Goal: Answer question/provide support

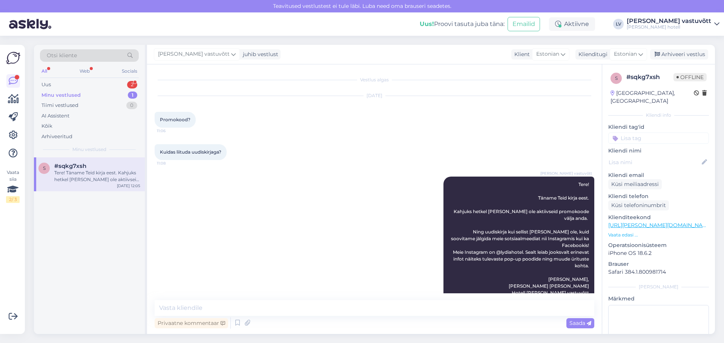
click at [72, 89] on div "Uus 2" at bounding box center [89, 85] width 99 height 11
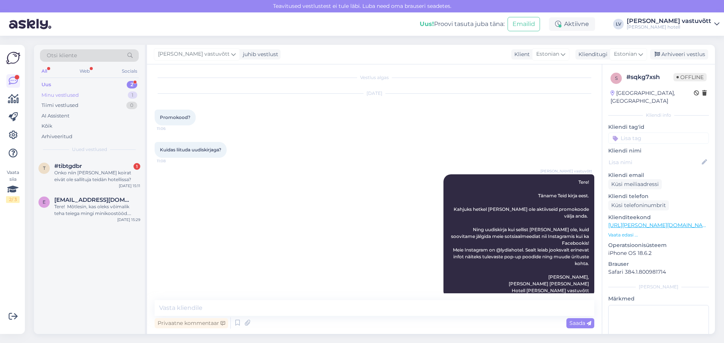
click at [76, 92] on div "Minu vestlused" at bounding box center [59, 96] width 37 height 8
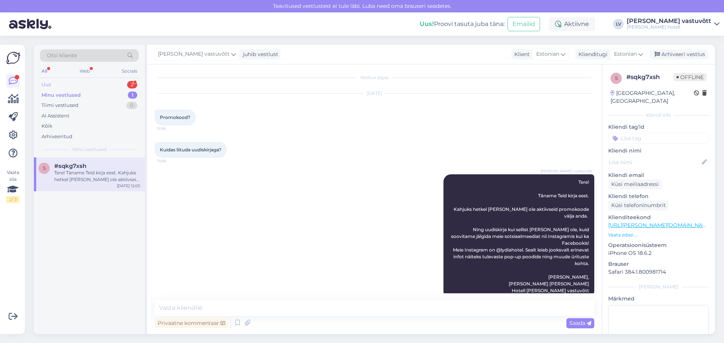
click at [88, 86] on div "Uus 2" at bounding box center [89, 85] width 99 height 11
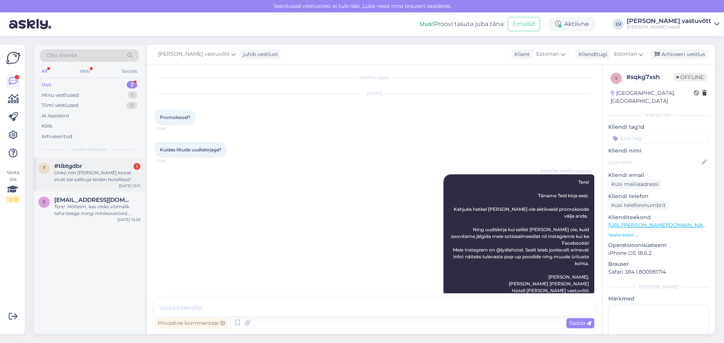
click at [96, 165] on div "#tibtgdbr 1" at bounding box center [97, 166] width 86 height 7
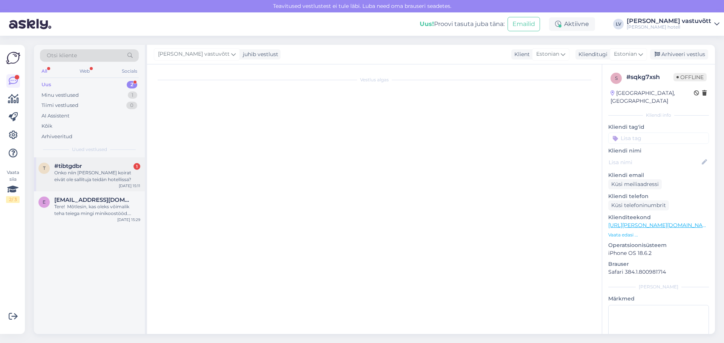
scroll to position [0, 0]
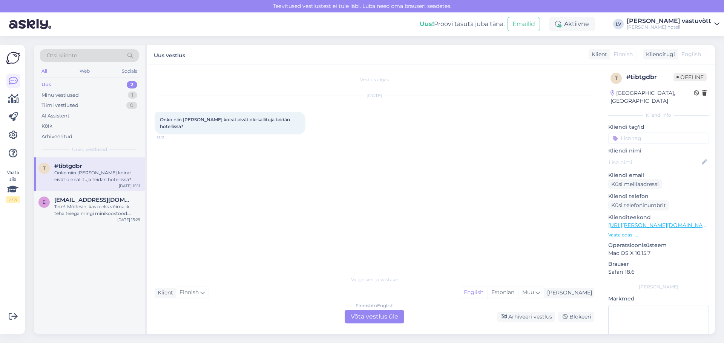
click at [393, 318] on div "Finnish to English Võta vestlus üle" at bounding box center [374, 317] width 60 height 14
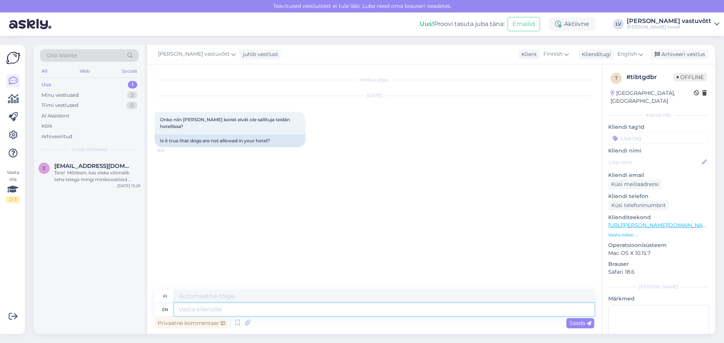
click at [218, 309] on textarea at bounding box center [384, 309] width 420 height 13
click at [237, 322] on icon at bounding box center [237, 323] width 9 height 11
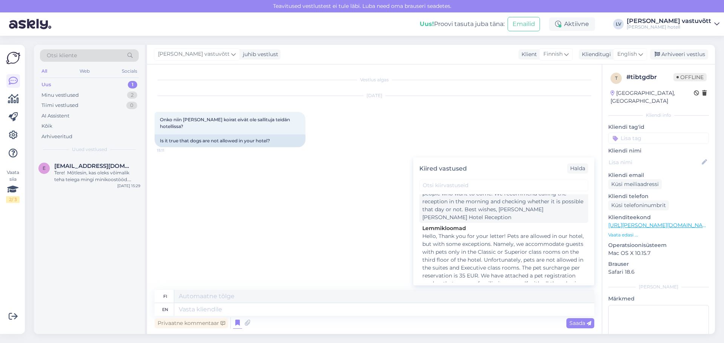
scroll to position [791, 0]
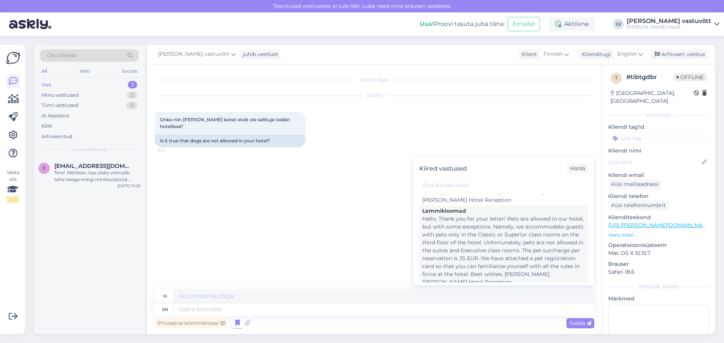
click at [483, 239] on div "Hello, Thank you for your letter! Pets are allowed in our hotel, but with some …" at bounding box center [503, 250] width 163 height 71
type textarea "Hei, Kiitos kirjeestäsi! Lemmikkieläimet ovat sallittuja hotellissamme, mutta j…"
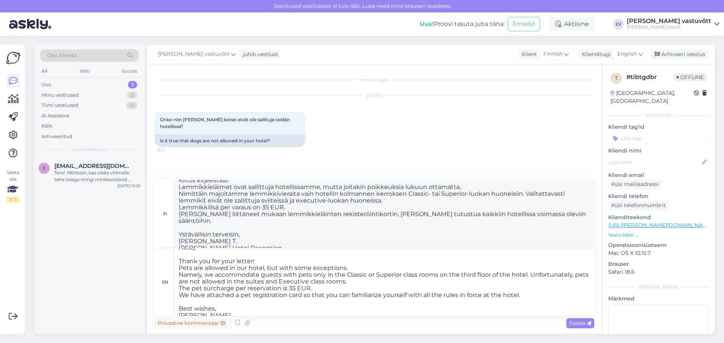
scroll to position [0, 0]
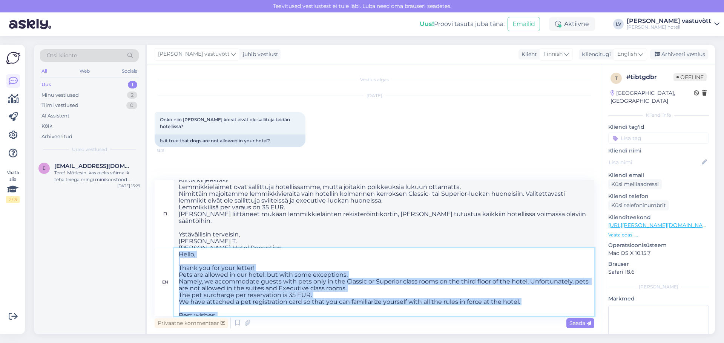
click at [263, 269] on textarea "Hello, Thank you for your letter! Pets are allowed in our hotel, but with some …" at bounding box center [384, 282] width 420 height 68
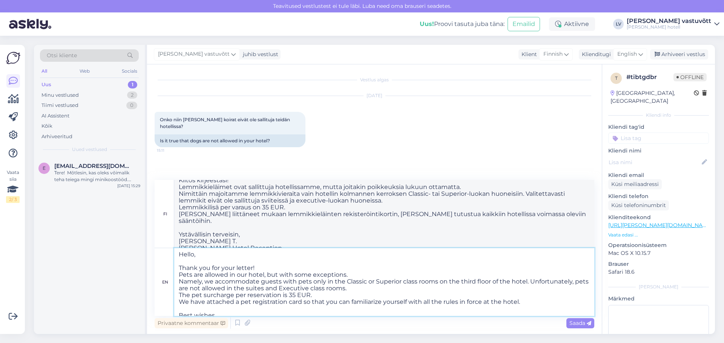
click at [264, 269] on textarea "Hello, Thank you for your letter! Pets are allowed in our hotel, but with some …" at bounding box center [384, 282] width 420 height 68
type textarea "Hello, Thank you for your letter! Pets are allowed in our hotel, but with some …"
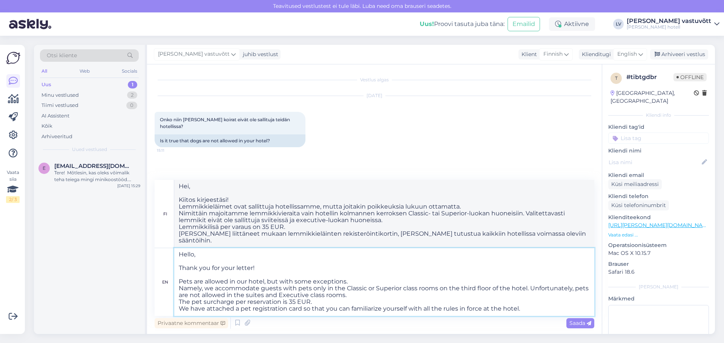
type textarea "Hei, Kiitos kirjeestäsi! Lemmikkieläimet ovat sallittuja hotellissamme, mutta m…"
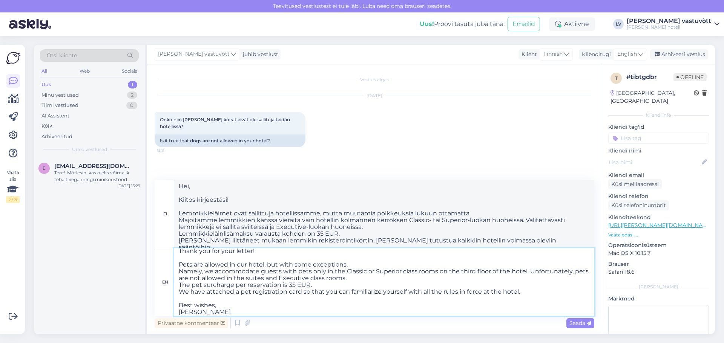
scroll to position [26, 0]
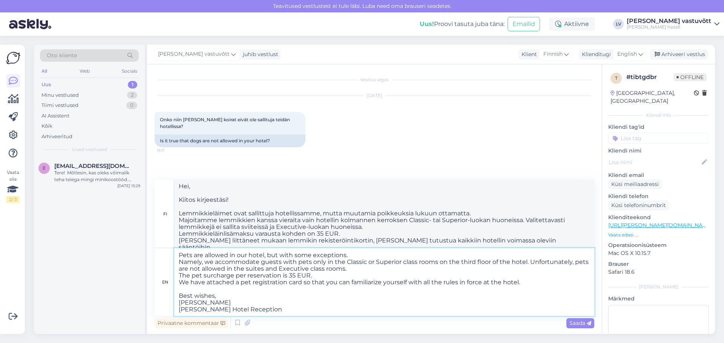
drag, startPoint x: 178, startPoint y: 264, endPoint x: 298, endPoint y: 267, distance: 120.3
click at [298, 267] on textarea "Hello, Thank you for your letter! Pets are allowed in our hotel, but with some …" at bounding box center [384, 282] width 420 height 68
click at [284, 284] on textarea "Hello, Thank you for your letter! Pets are allowed in our hotel, but with some …" at bounding box center [384, 282] width 420 height 68
click at [217, 269] on textarea "Hello, Thank you for your letter! Pets are allowed in our hotel, but with some …" at bounding box center [384, 282] width 420 height 68
click at [202, 261] on textarea "Hello, Thank you for your letter! Pets are allowed in our hotel, but with some …" at bounding box center [384, 282] width 420 height 68
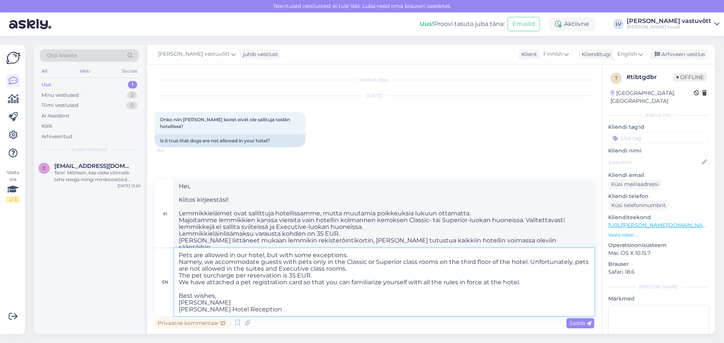
click at [207, 260] on textarea "Hello, Thank you for your letter! Pets are allowed in our hotel, but with some …" at bounding box center [384, 282] width 420 height 68
click at [207, 262] on textarea "Hello, Thank you for your letter! Pets are allowed in our hotel, but with some …" at bounding box center [384, 282] width 420 height 68
drag, startPoint x: 208, startPoint y: 263, endPoint x: 179, endPoint y: 262, distance: 29.0
click at [179, 262] on textarea "Hello, Thank you for your letter! Pets are allowed in our hotel, but with some …" at bounding box center [384, 282] width 420 height 68
type textarea "Hello, Thank you for your letter! Pets are allowed in our hotel, but with some …"
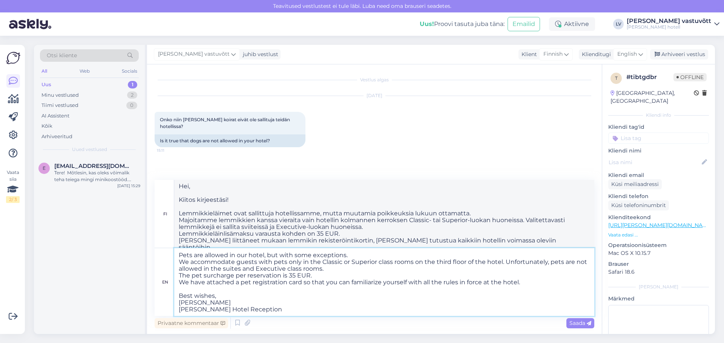
click at [234, 282] on textarea "Hello, Thank you for your letter! Pets are allowed in our hotel, but with some …" at bounding box center [384, 282] width 420 height 68
type textarea "Hei, Kiitos kirjeestäsi! Lemmikkieläimet ovat sallittuja hotellissamme, mutta m…"
click at [288, 293] on textarea "Hello, Thank you for your letter! Pets are allowed in our hotel, but with some …" at bounding box center [384, 282] width 420 height 68
drag, startPoint x: 233, startPoint y: 275, endPoint x: 204, endPoint y: 277, distance: 28.7
click at [204, 277] on textarea "Hello, Thank you for your letter! Pets are allowed in our hotel, but with some …" at bounding box center [384, 282] width 420 height 68
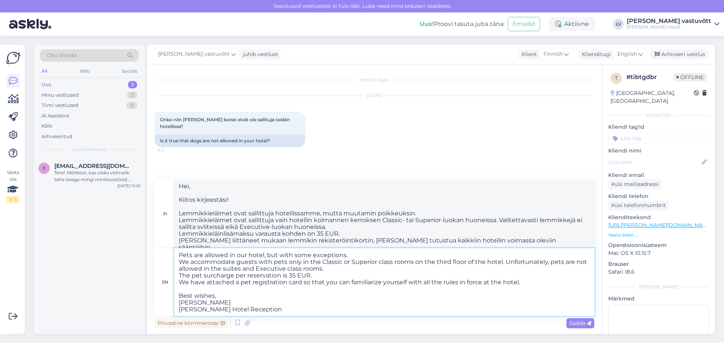
click at [202, 268] on textarea "Hello, Thank you for your letter! Pets are allowed in our hotel, but with some …" at bounding box center [384, 282] width 420 height 68
drag, startPoint x: 234, startPoint y: 276, endPoint x: 194, endPoint y: 278, distance: 39.7
click at [194, 278] on textarea "Hello, Thank you for your letter! Pets are allowed in our hotel, but with some …" at bounding box center [384, 282] width 420 height 68
type textarea "Hello, Thank you for your letter! Pets are allowed in our hotel, but with some …"
type textarea "Hei, Kiitos kirjeestäsi! Lemmikkieläimet ovat sallittuja hotellissamme, mutta m…"
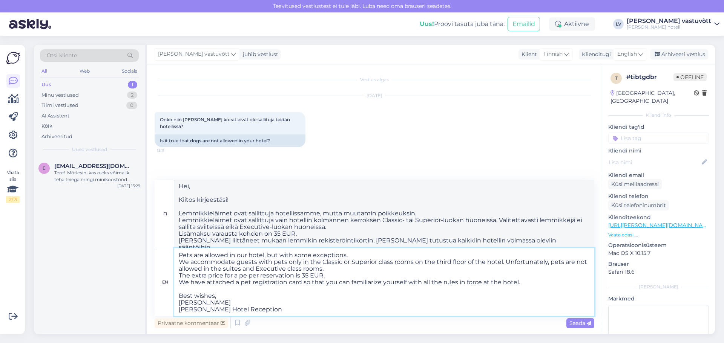
type textarea "Hello, Thank you for your letter! Pets are allowed in our hotel, but with some …"
type textarea "Hei, Kiitos kirjeestäsi! Lemmikkieläimet ovat sallittuja hotellissamme, mutta m…"
click at [322, 305] on textarea "Hello, Thank you for your letter! Pets are allowed in our hotel, but with some …" at bounding box center [384, 282] width 420 height 68
drag, startPoint x: 296, startPoint y: 275, endPoint x: 329, endPoint y: 338, distance: 71.8
click at [252, 274] on textarea "Hello, Thank you for your letter! Pets are allowed in our hotel, but with some …" at bounding box center [384, 282] width 420 height 68
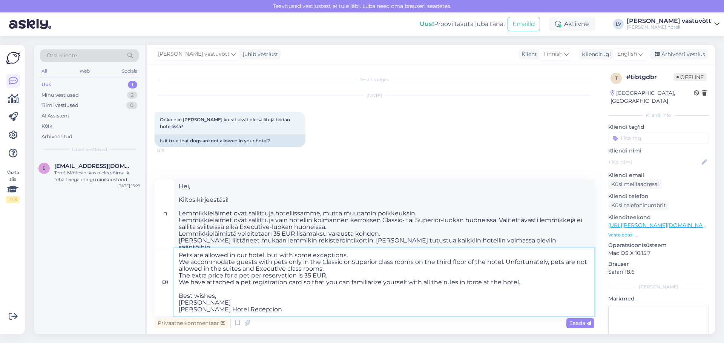
click at [320, 287] on textarea "Hello, Thank you for your letter! Pets are allowed in our hotel, but with some …" at bounding box center [384, 282] width 420 height 68
click at [298, 273] on textarea "Hello, Thank you for your letter! Pets are allowed in our hotel, but with some …" at bounding box center [384, 282] width 420 height 68
click at [294, 276] on textarea "Hello, Thank you for your letter! Pets are allowed in our hotel, but with some …" at bounding box center [384, 282] width 420 height 68
click at [302, 288] on textarea "Hello, Thank you for your letter! Pets are allowed in our hotel, but with some …" at bounding box center [384, 282] width 420 height 68
drag, startPoint x: 296, startPoint y: 278, endPoint x: 265, endPoint y: 277, distance: 31.7
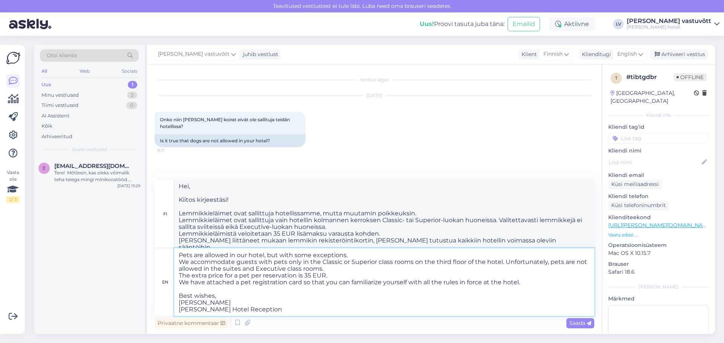
click at [265, 277] on textarea "Hello, Thank you for your letter! Pets are allowed in our hotel, but with some …" at bounding box center [384, 282] width 420 height 68
type textarea "Hello, Thank you for your letter! Pets are allowed in our hotel, but with some …"
click at [309, 289] on textarea "Hello, Thank you for your letter! Pets are allowed in our hotel, but with some …" at bounding box center [384, 282] width 420 height 68
type textarea "Hei, Kiitos kirjeestäsi! Lemmikkieläimet ovat sallittuja hotellissamme, mutta m…"
click at [313, 274] on textarea "Hello, Thank you for your letter! Pets are allowed in our hotel, but with some …" at bounding box center [384, 282] width 420 height 68
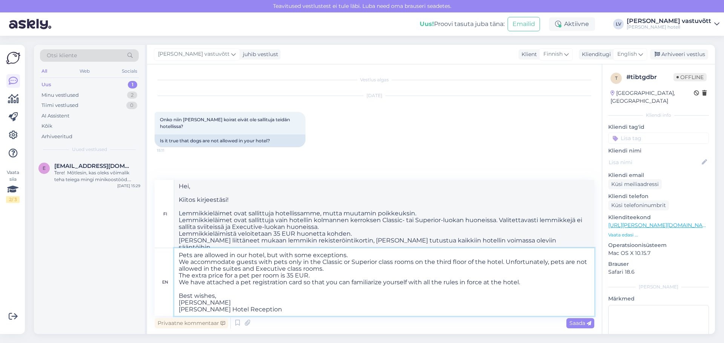
click at [233, 275] on textarea "Hello, Thank you for your letter! Pets are allowed in our hotel, but with some …" at bounding box center [384, 282] width 420 height 68
click at [224, 275] on textarea "Hello, Thank you for your letter! Pets are allowed in our hotel, but with some …" at bounding box center [384, 282] width 420 height 68
drag, startPoint x: 250, startPoint y: 274, endPoint x: 179, endPoint y: 278, distance: 70.2
click at [179, 278] on textarea "Hello, Thank you for your letter! Pets are allowed in our hotel, but with some …" at bounding box center [384, 282] width 420 height 68
type textarea "Hello, Thank you for your letter! Pets are allowed in our hotel, but with some …"
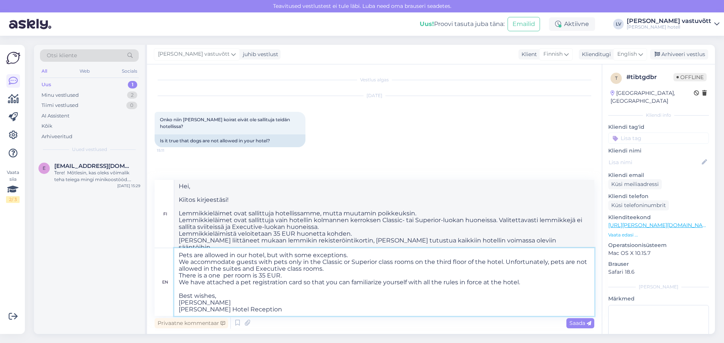
type textarea "Hei, Kiitos kirjeestäsi! Lemmikkieläimet ovat sallittuja hotellissamme, mutta m…"
type textarea "Hello, Thank you for your letter! Pets are allowed in our hotel, but with some …"
type textarea "Hei, Kiitos kirjeestäsi! Lemmikkieläimet ovat sallittuja hotellissamme, mutta m…"
type textarea "Hello, Thank you for your letter! Pets are allowed in our hotel, but with some …"
type textarea "Hei, Kiitos kirjeestäsi! Lemmikkieläimet ovat sallittuja hotellissamme, mutta m…"
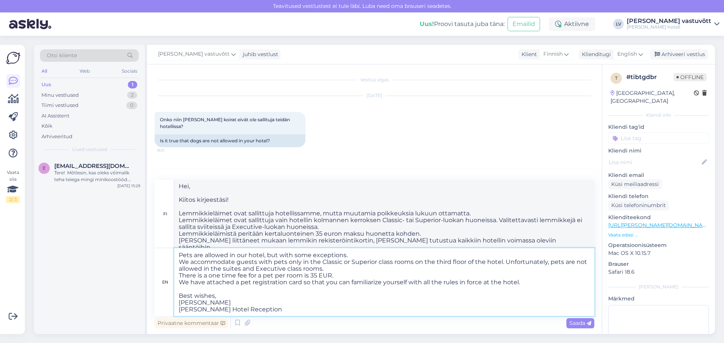
drag, startPoint x: 334, startPoint y: 276, endPoint x: 306, endPoint y: 278, distance: 28.4
click at [306, 278] on textarea "Hello, Thank you for your letter! Pets are allowed in our hotel, but with some …" at bounding box center [384, 282] width 420 height 68
type textarea "Hello, Thank you for your letter! Pets are allowed in our hotel, but with some …"
type textarea "Hei, Kiitos kirjeestäsi! Lemmikkieläimet ovat sallittuja hotellissamme, mutta m…"
click at [277, 293] on textarea "Hello, Thank you for your letter! Pets are allowed in our hotel, but with some …" at bounding box center [384, 282] width 420 height 68
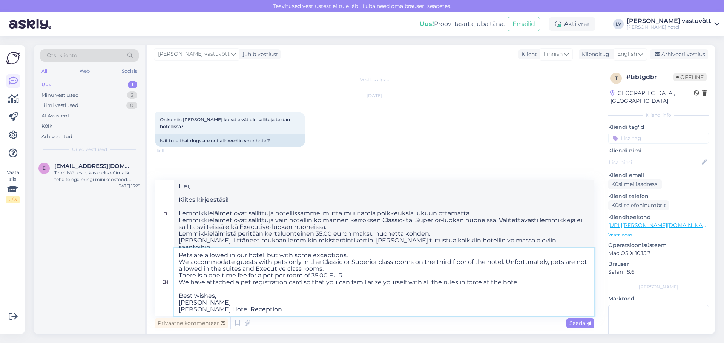
drag, startPoint x: 527, startPoint y: 282, endPoint x: 181, endPoint y: 283, distance: 346.4
click at [181, 283] on textarea "Hello, Thank you for your letter! Pets are allowed in our hotel, but with some …" at bounding box center [384, 282] width 420 height 68
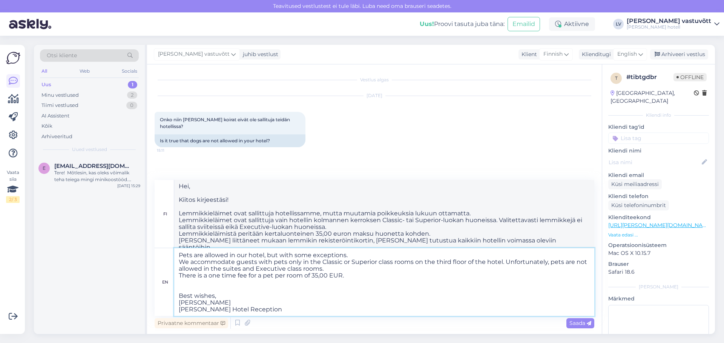
type textarea "Hello, Thank you for your letter! Pets are allowed in our hotel, but with some …"
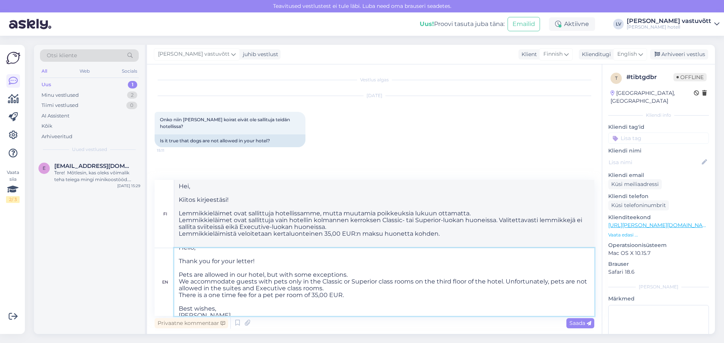
scroll to position [0, 0]
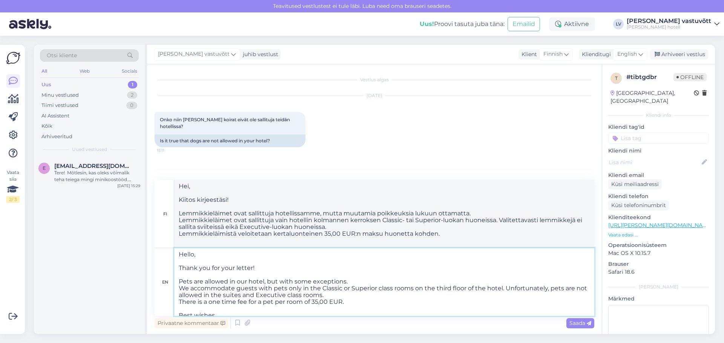
type textarea "Hei, Kiitos kirjeestäsi! Lemmikkieläimet ovat sallittuja hotellissamme, mutta m…"
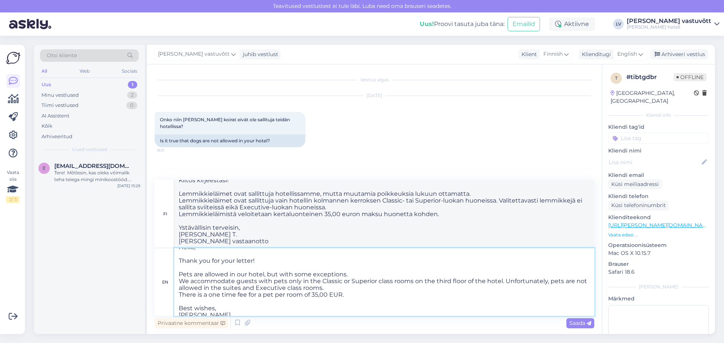
scroll to position [20, 0]
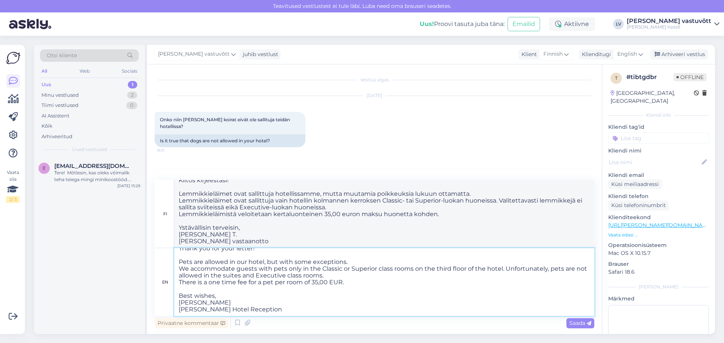
drag, startPoint x: 199, startPoint y: 302, endPoint x: 179, endPoint y: 303, distance: 20.4
click at [179, 303] on textarea "Hello, Thank you for your letter! Pets are allowed in our hotel, but with some …" at bounding box center [384, 282] width 420 height 68
type textarea "Hello, Thank you for your letter! Pets are allowed in our hotel, but with some …"
type textarea "Hei, Kiitos kirjeestäsi! Lemmikkieläimet ovat sallittuja hotellissamme, mutta m…"
click at [254, 308] on textarea "Hello, Thank you for your letter! Pets are allowed in our hotel, but with some …" at bounding box center [384, 282] width 420 height 68
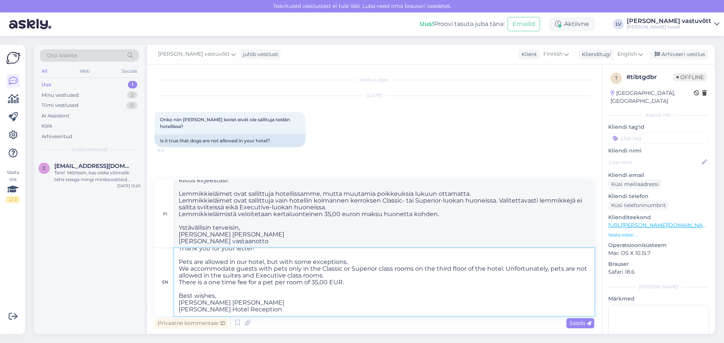
click at [506, 268] on textarea "Hello, Thank you for your letter! Pets are allowed in our hotel, but with some …" at bounding box center [384, 282] width 420 height 68
type textarea "Hello, Thank you for your letter! Pets are allowed in our hotel, but with some …"
type textarea "Hei, Kiitos kirjeestäsi! Lemmikkieläimet ovat sallittuja hotellissamme, mutta m…"
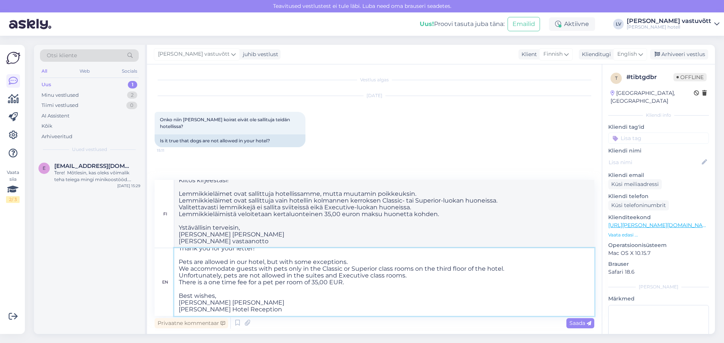
click at [387, 282] on textarea "Hello, Thank you for your letter! Pets are allowed in our hotel, but with some …" at bounding box center [384, 282] width 420 height 68
drag, startPoint x: 337, startPoint y: 275, endPoint x: 324, endPoint y: 277, distance: 13.0
click at [324, 277] on textarea "Hello, Thank you for your letter! Pets are allowed in our hotel, but with some …" at bounding box center [384, 282] width 420 height 68
type textarea "Hello, Thank you for your letter! Pets are allowed in our hotel, but with some …"
click at [356, 283] on textarea "Hello, Thank you for your letter! Pets are allowed in our hotel, but with some …" at bounding box center [384, 282] width 420 height 68
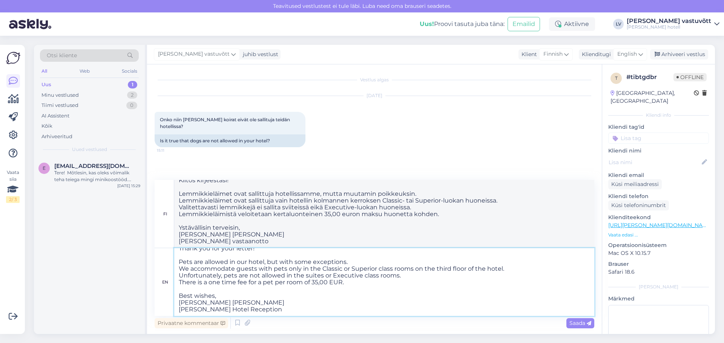
type textarea "Hei, Kiitos kirjeestäsi! Lemmikkieläimet ovat sallittuja hotellissamme, mutta m…"
click at [360, 281] on textarea "Hello, Thank you for your letter! Pets are allowed in our hotel, but with some …" at bounding box center [384, 282] width 420 height 68
click at [225, 294] on textarea "Hello, Thank you for your letter! Pets are allowed in our hotel, but with some …" at bounding box center [384, 282] width 420 height 68
type textarea "Hello, Thank you for your letter! Pets are allowed in our hotel, but with some …"
click at [581, 323] on span "Saada" at bounding box center [580, 323] width 22 height 7
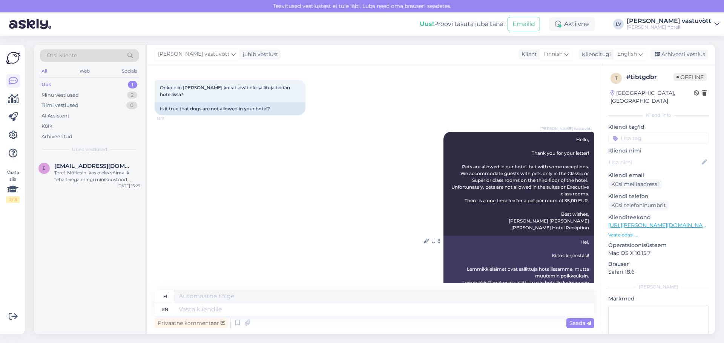
scroll to position [0, 0]
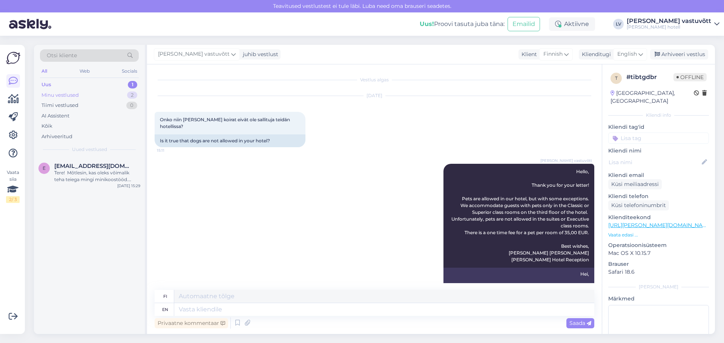
click at [90, 96] on div "Minu vestlused 2" at bounding box center [89, 95] width 99 height 11
click at [105, 81] on div "Uus 1" at bounding box center [89, 85] width 99 height 11
